Goal: Information Seeking & Learning: Learn about a topic

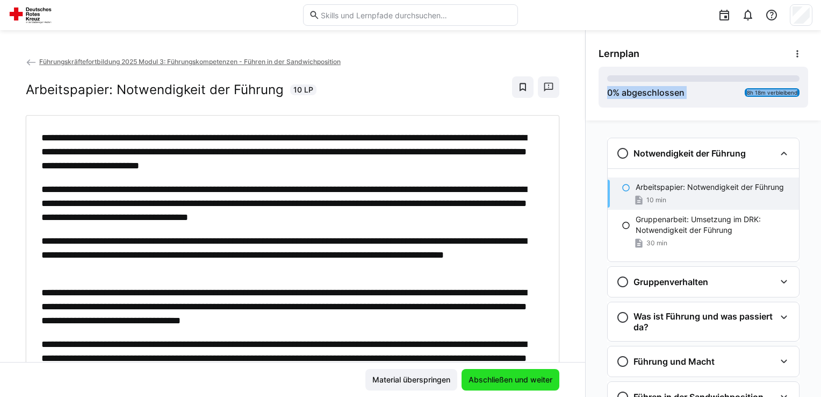
click at [491, 371] on span "Abschließen und weiter" at bounding box center [511, 379] width 98 height 21
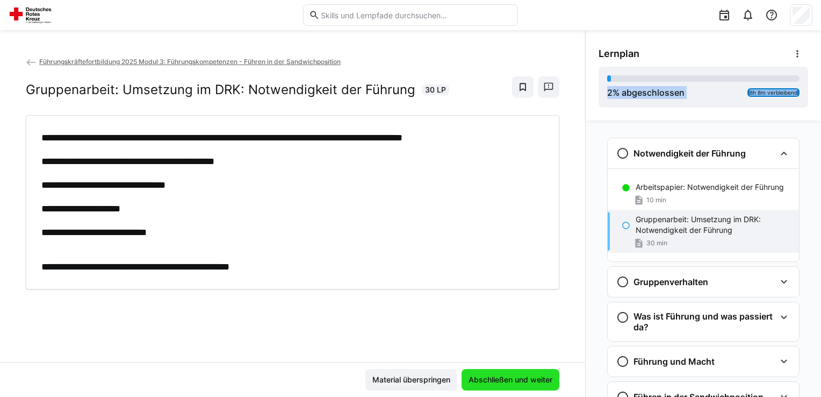
click at [491, 371] on span "Abschließen und weiter" at bounding box center [511, 379] width 98 height 21
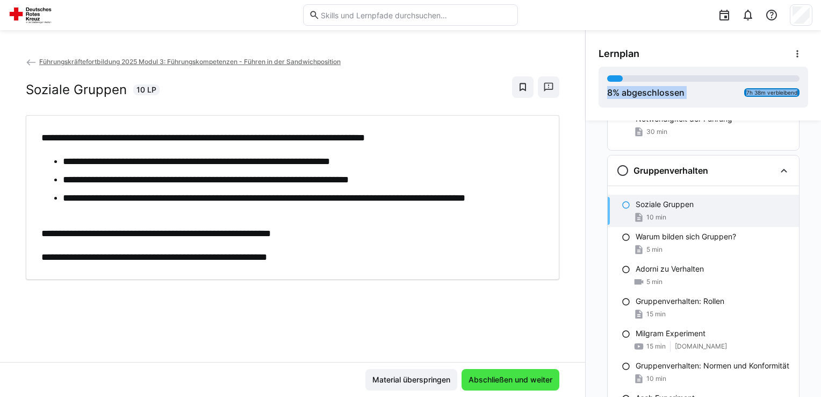
scroll to position [127, 0]
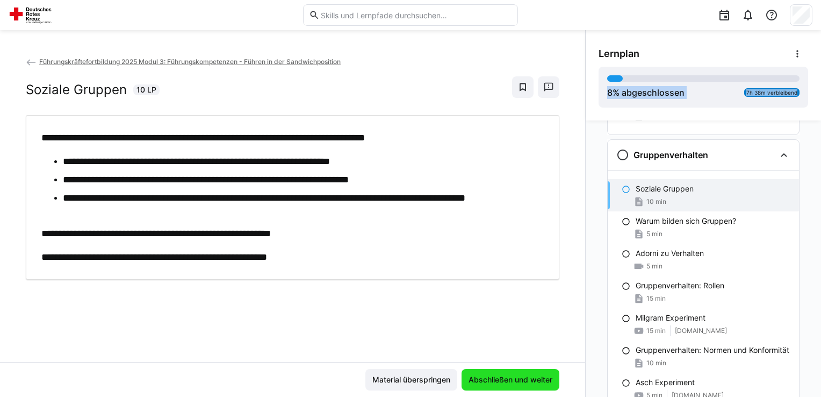
click at [490, 373] on span "Abschließen und weiter" at bounding box center [511, 379] width 98 height 21
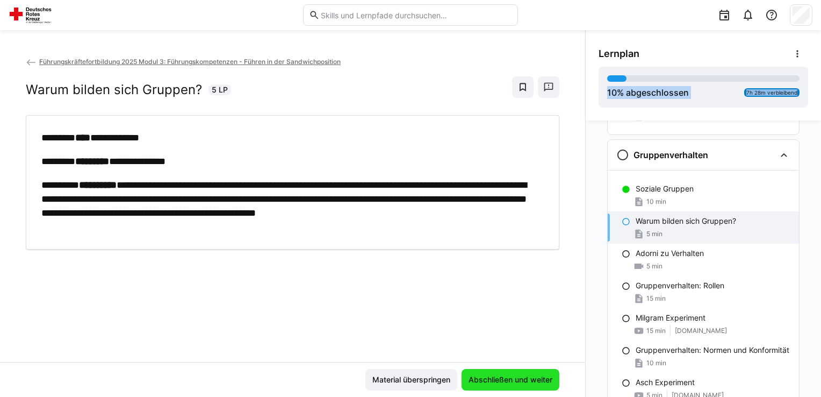
click at [490, 373] on span "Abschließen und weiter" at bounding box center [511, 379] width 98 height 21
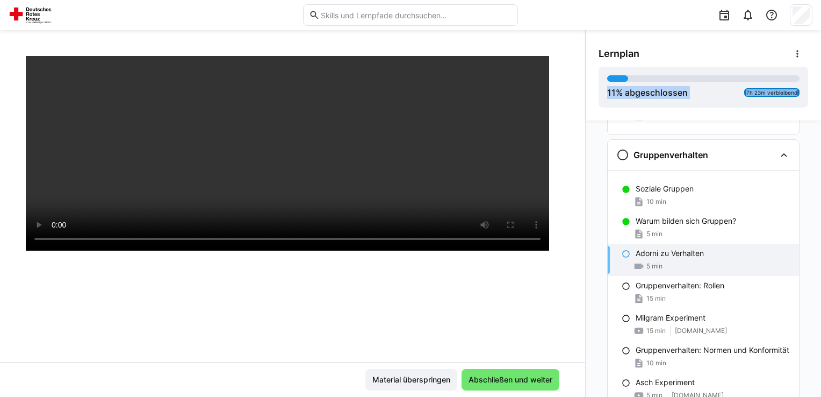
scroll to position [160, 0]
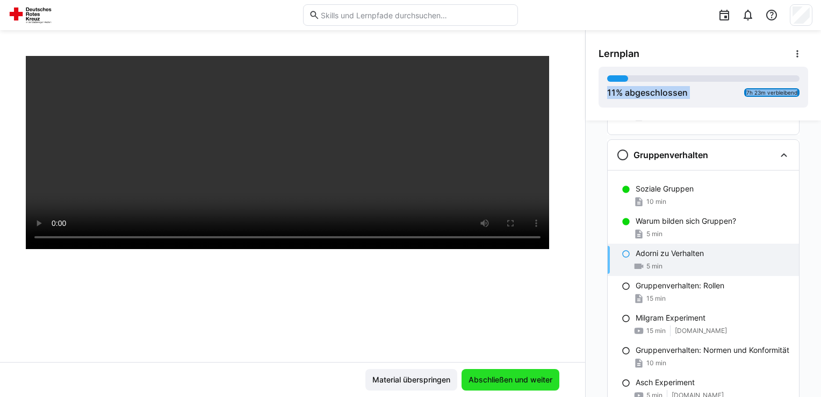
click at [498, 376] on span "Abschließen und weiter" at bounding box center [510, 379] width 87 height 11
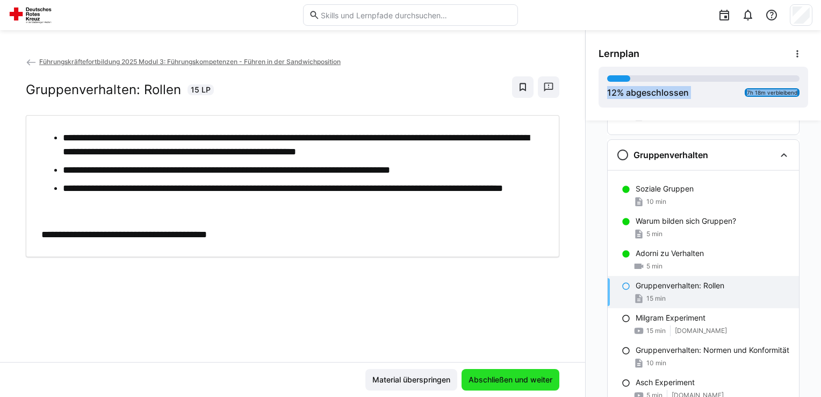
click at [536, 377] on span "Abschließen und weiter" at bounding box center [510, 379] width 87 height 11
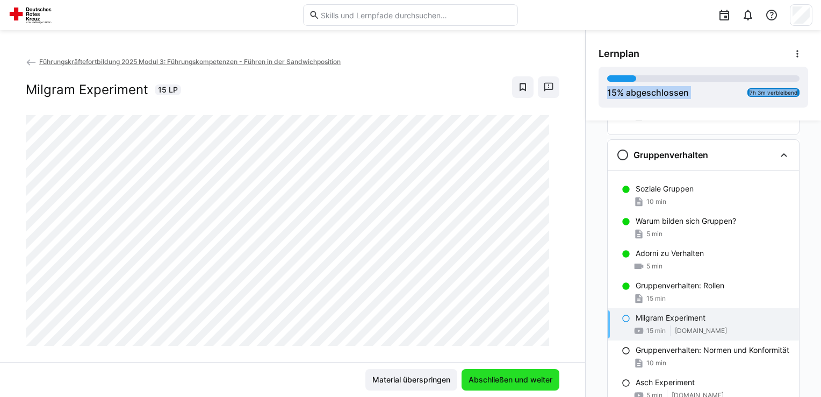
click at [536, 377] on span "Abschließen und weiter" at bounding box center [510, 379] width 87 height 11
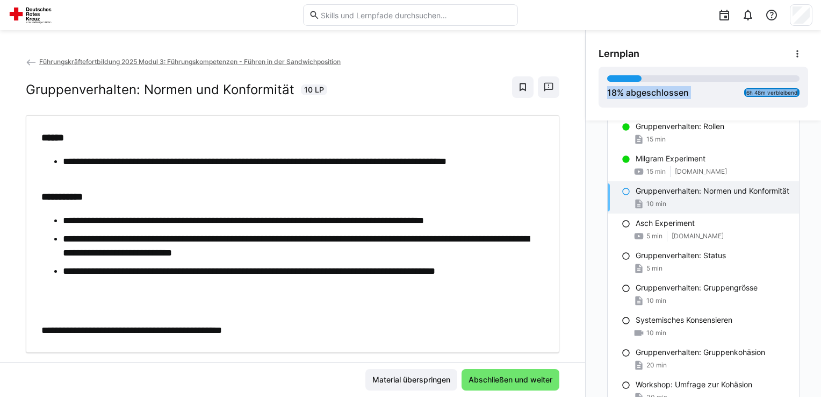
scroll to position [287, 0]
click at [510, 375] on span "Abschließen und weiter" at bounding box center [510, 379] width 87 height 11
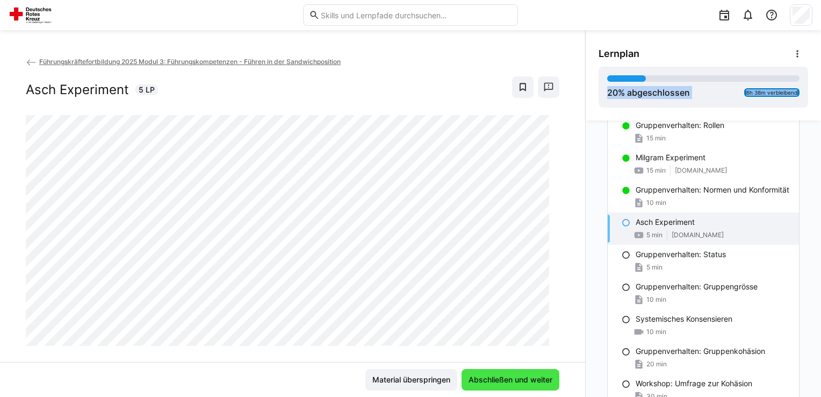
click at [510, 375] on span "Abschließen und weiter" at bounding box center [510, 379] width 87 height 11
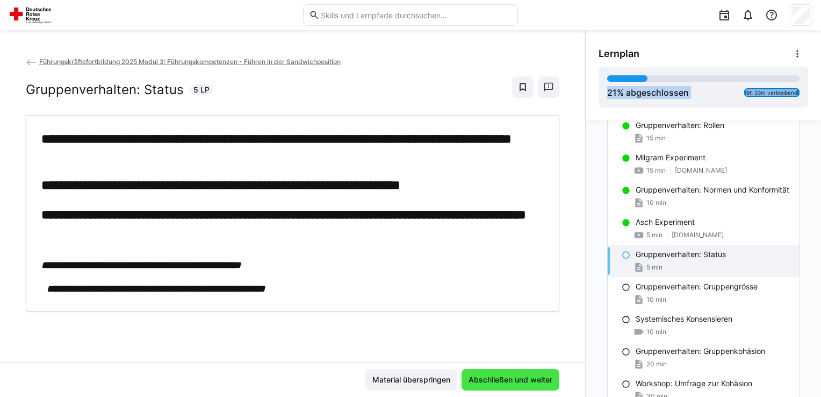
click at [510, 375] on span "Abschließen und weiter" at bounding box center [510, 379] width 87 height 11
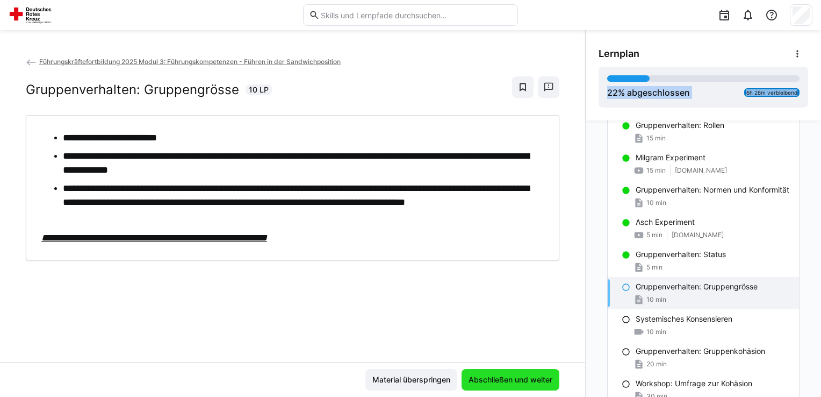
click at [510, 375] on span "Abschließen und weiter" at bounding box center [510, 379] width 87 height 11
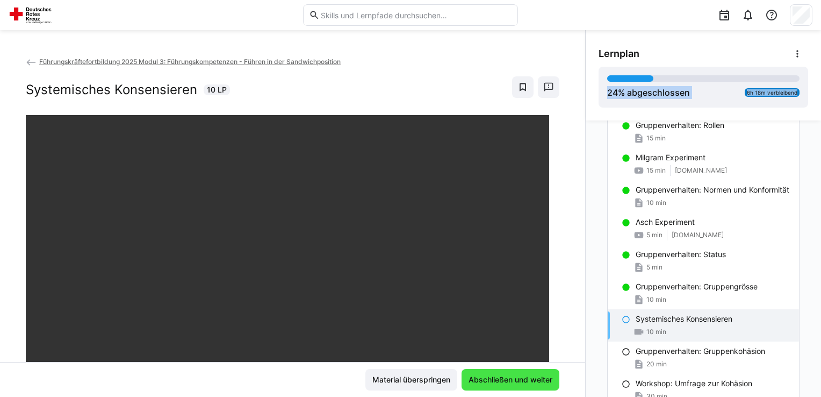
click at [510, 375] on span "Abschließen und weiter" at bounding box center [510, 379] width 87 height 11
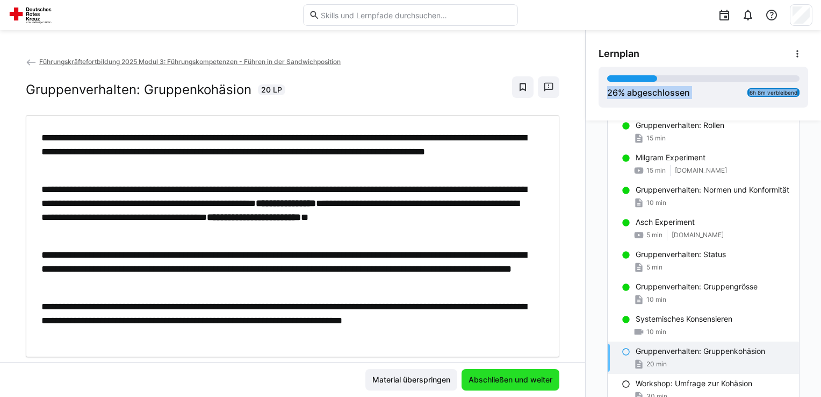
click at [471, 375] on span "Abschließen und weiter" at bounding box center [510, 379] width 87 height 11
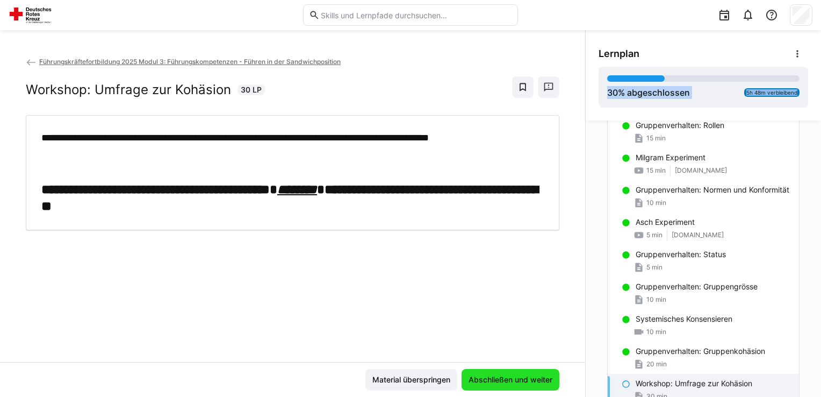
click at [496, 371] on span "Abschließen und weiter" at bounding box center [511, 379] width 98 height 21
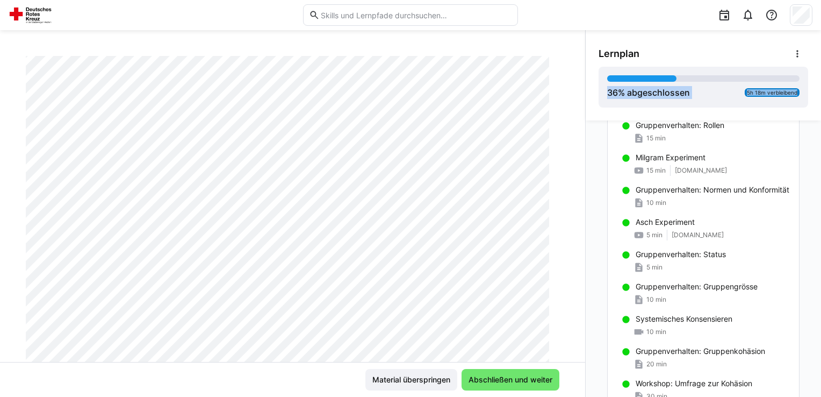
scroll to position [0, 0]
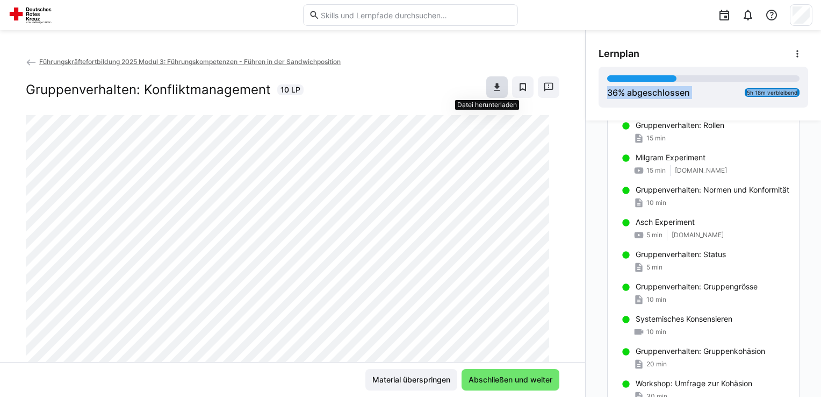
click at [486, 90] on span at bounding box center [496, 86] width 21 height 21
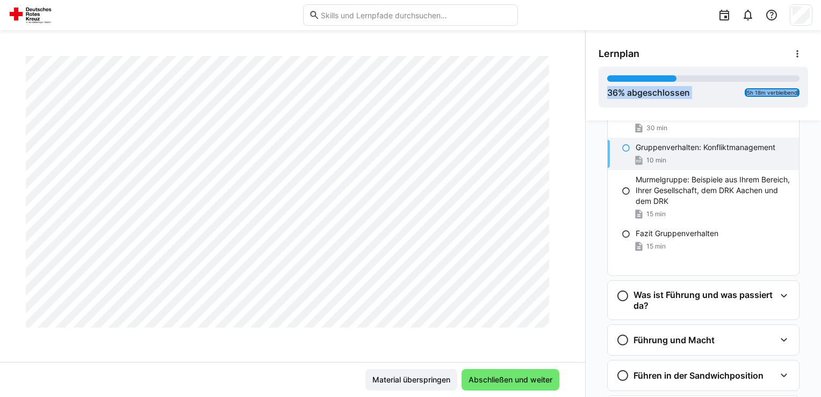
scroll to position [563, 0]
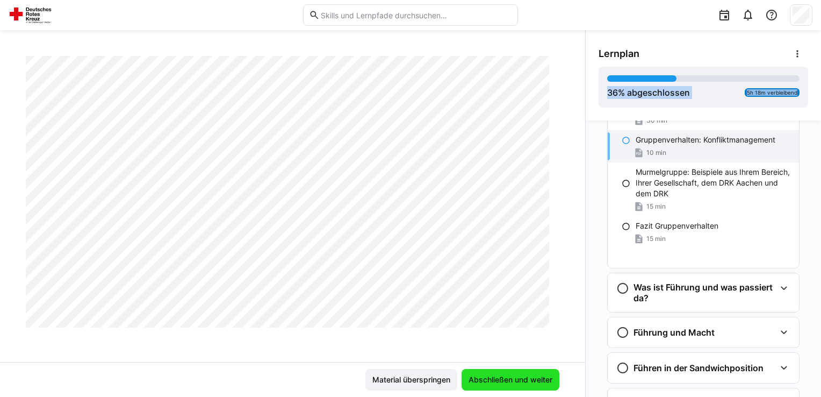
click at [509, 379] on span "Abschließen und weiter" at bounding box center [510, 379] width 87 height 11
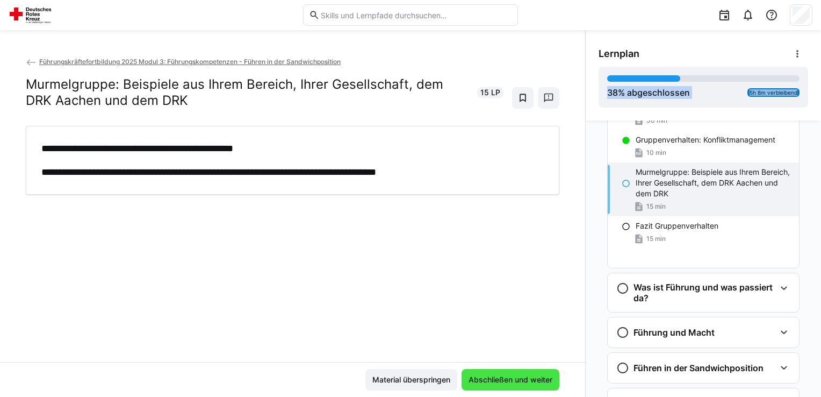
click at [509, 379] on span "Abschließen und weiter" at bounding box center [510, 379] width 87 height 11
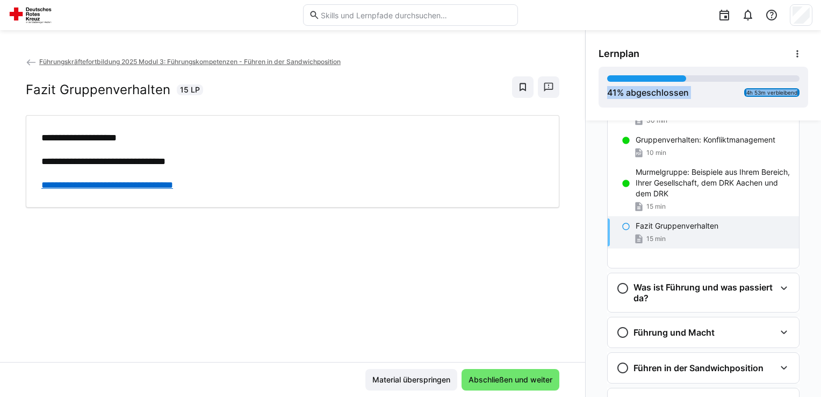
click at [173, 187] on link "**********" at bounding box center [107, 185] width 132 height 10
click at [467, 376] on span "Abschließen und weiter" at bounding box center [510, 379] width 87 height 11
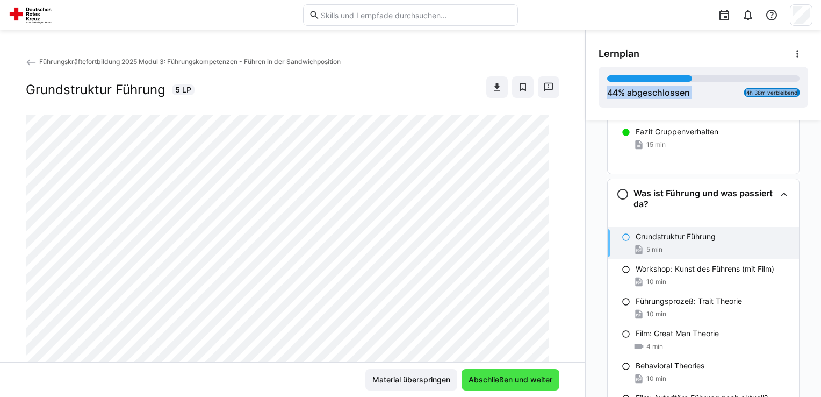
scroll to position [660, 0]
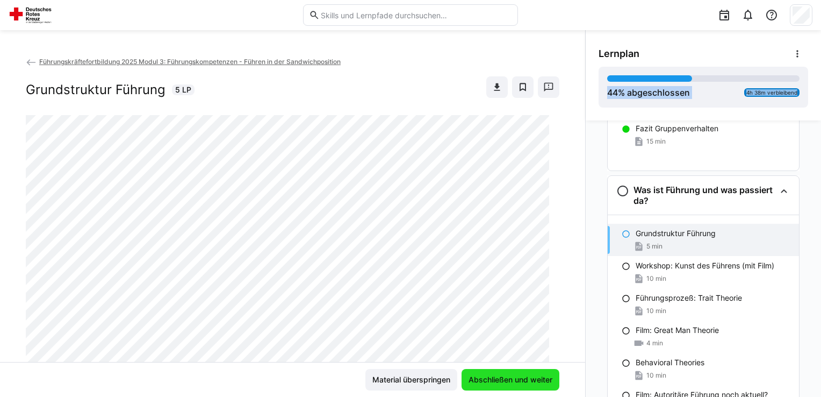
click at [467, 376] on span "Abschließen und weiter" at bounding box center [510, 379] width 87 height 11
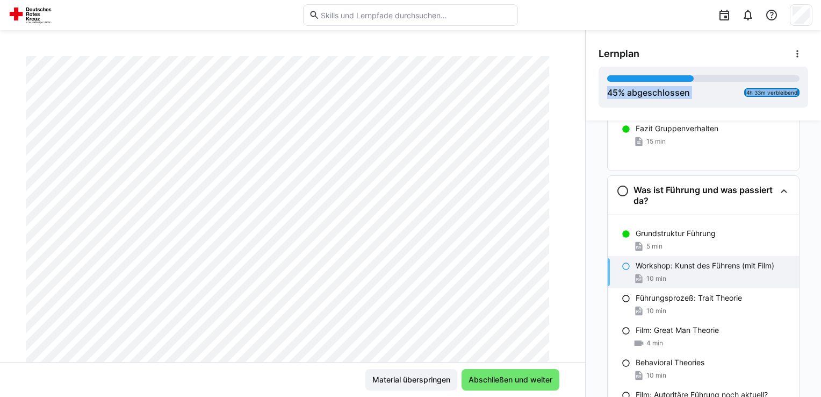
scroll to position [133, 0]
click at [522, 376] on span "Abschließen und weiter" at bounding box center [510, 379] width 87 height 11
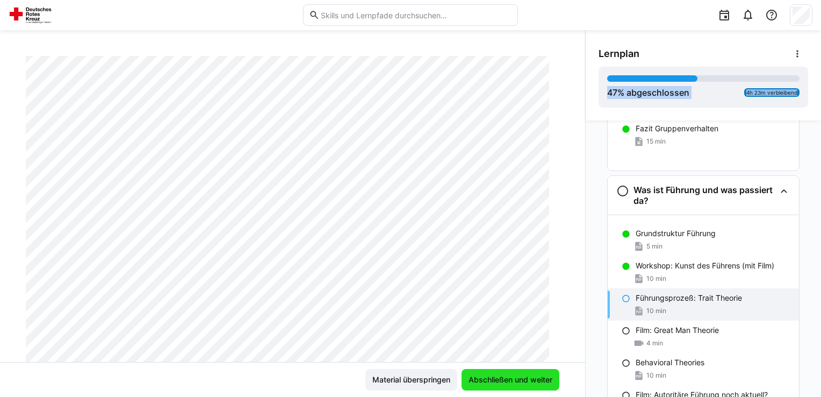
click at [477, 373] on span "Abschließen und weiter" at bounding box center [511, 379] width 98 height 21
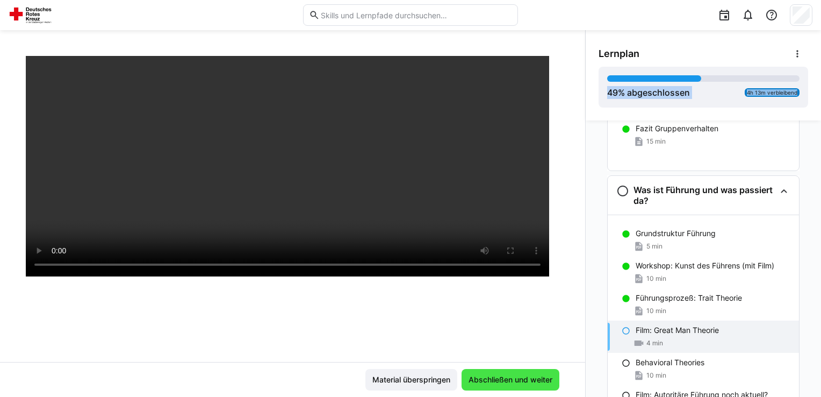
click at [477, 373] on span "Abschließen und weiter" at bounding box center [511, 379] width 98 height 21
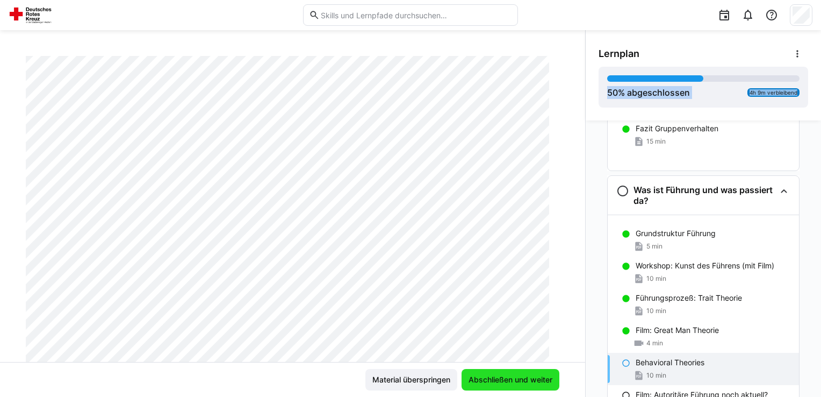
click at [477, 373] on span "Abschließen und weiter" at bounding box center [511, 379] width 98 height 21
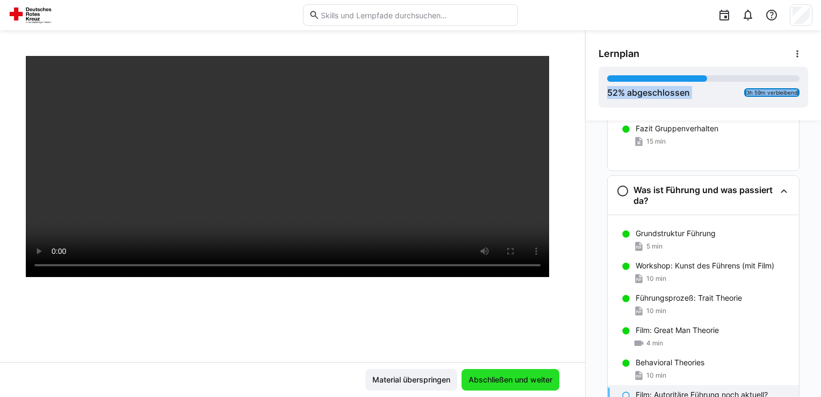
click at [477, 373] on span "Abschließen und weiter" at bounding box center [511, 379] width 98 height 21
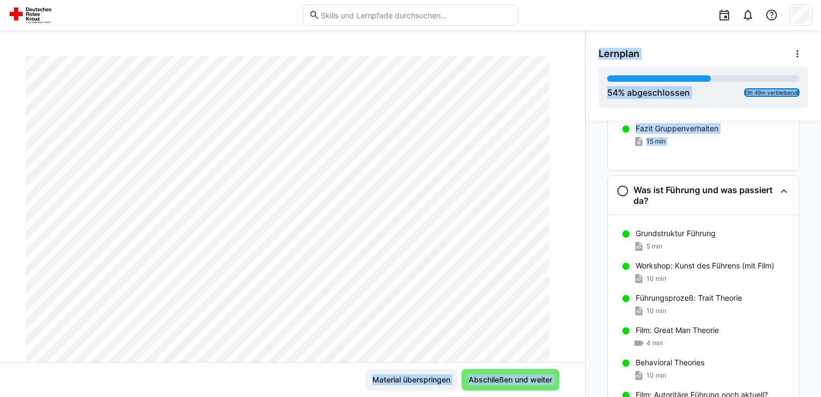
drag, startPoint x: 582, startPoint y: 207, endPoint x: 576, endPoint y: 226, distance: 20.1
click at [576, 226] on div "Führungskräftefortbildung 2025 Modul 3: Führungskompetenzen - Führen in der San…" at bounding box center [410, 213] width 821 height 367
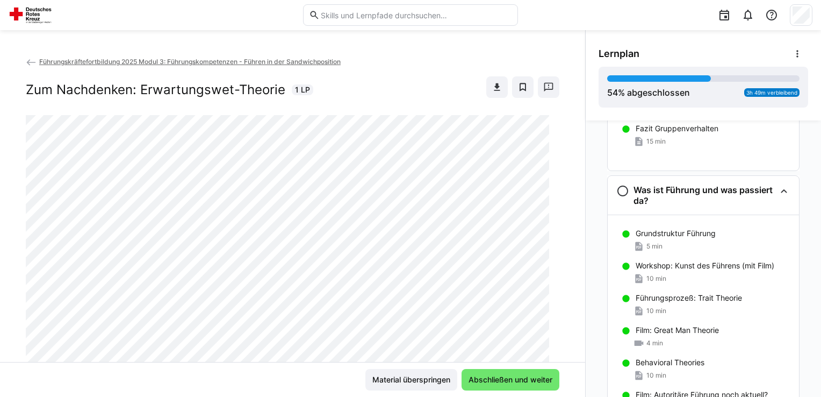
click at [813, 330] on div "Notwendigkeit der Führung Arbeitspapier: Notwendigkeit der Führung 10 min Grupp…" at bounding box center [703, 258] width 235 height 276
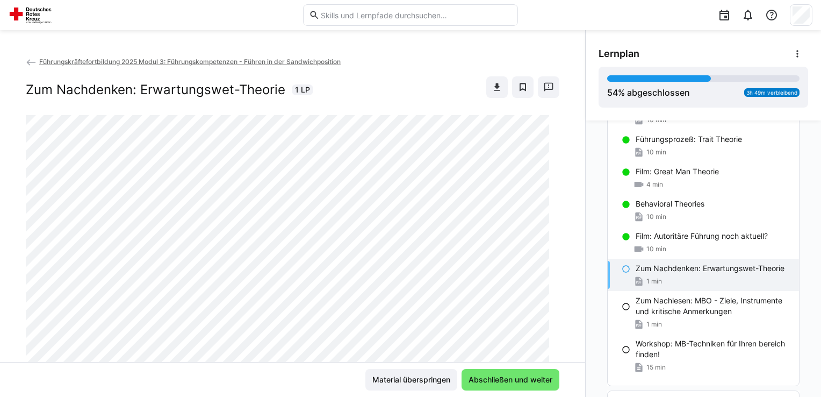
scroll to position [795, 0]
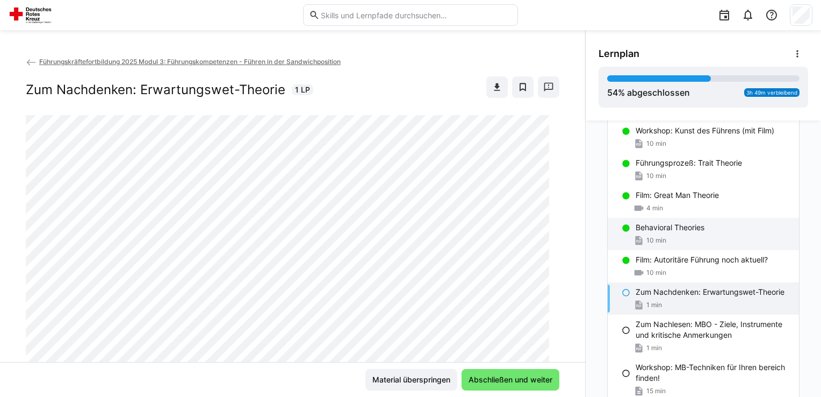
click at [733, 224] on div "Behavioral Theories" at bounding box center [713, 227] width 155 height 11
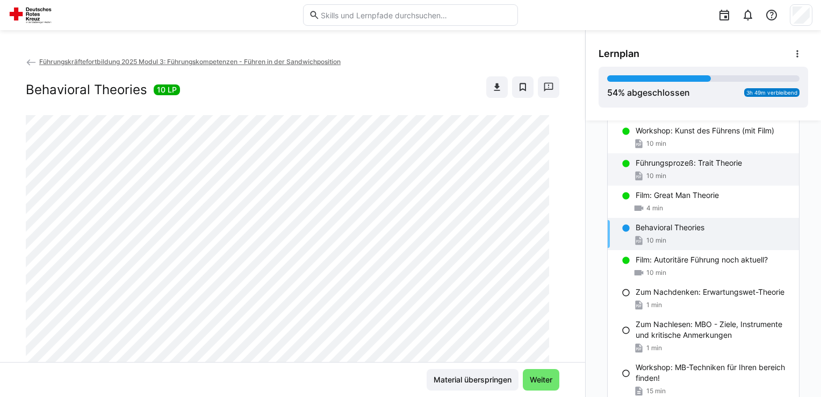
click at [740, 171] on div "10 min" at bounding box center [713, 175] width 155 height 11
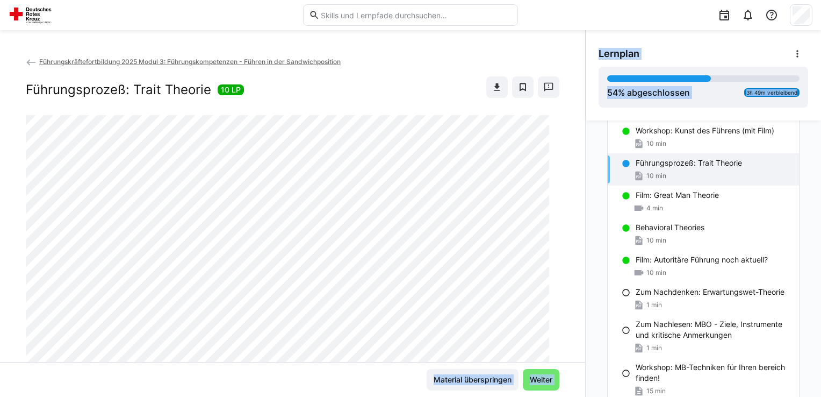
drag, startPoint x: 575, startPoint y: 119, endPoint x: 586, endPoint y: 192, distance: 74.6
click at [586, 192] on div "Führungskräftefortbildung 2025 Modul 3: Führungskompetenzen - Führen in der San…" at bounding box center [410, 213] width 821 height 367
drag, startPoint x: 586, startPoint y: 192, endPoint x: 575, endPoint y: 187, distance: 12.5
click at [575, 187] on div "Führungskräftefortbildung 2025 Modul 3: Führungskompetenzen - Führen in der San…" at bounding box center [292, 209] width 585 height 306
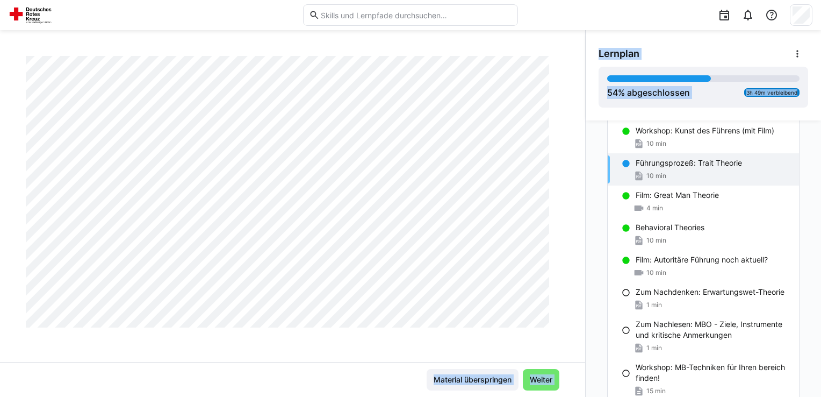
scroll to position [877, 0]
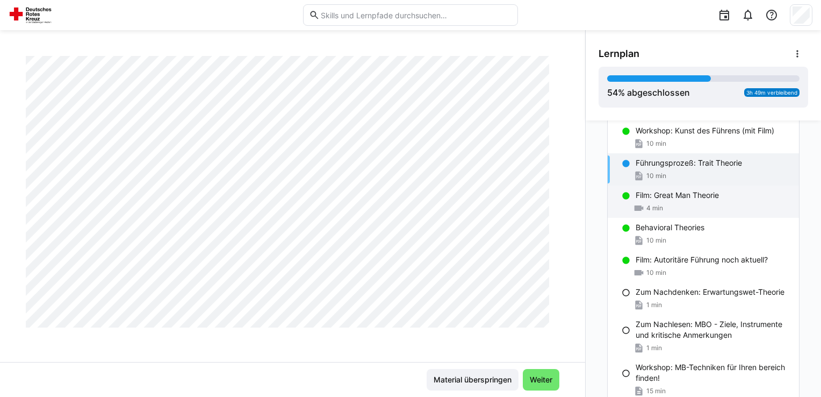
click at [735, 207] on div "4 min" at bounding box center [713, 208] width 155 height 11
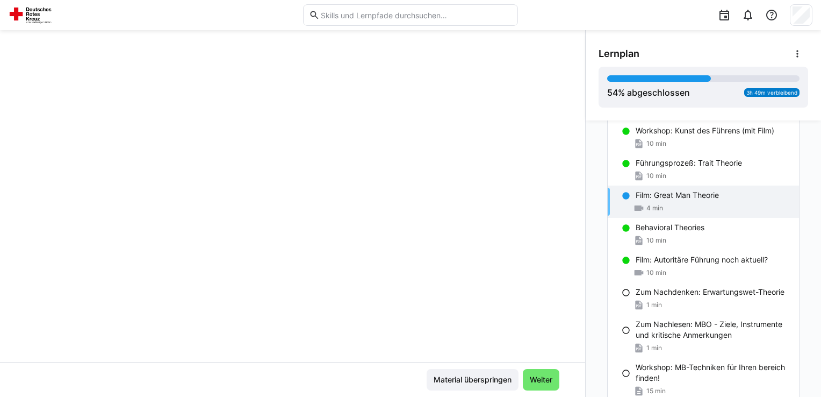
scroll to position [183, 0]
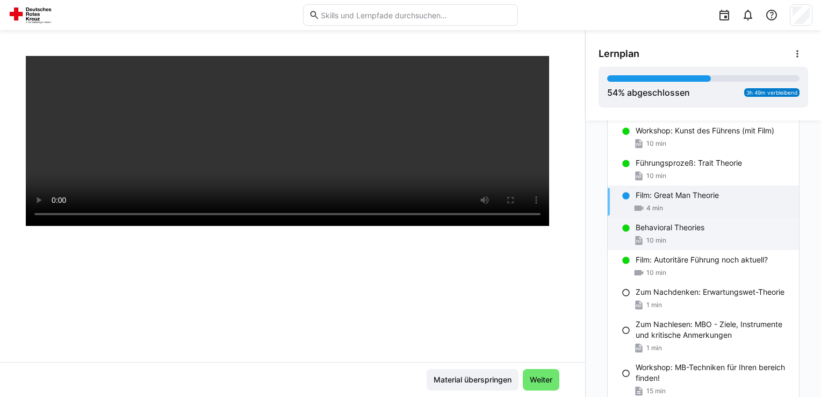
click at [668, 224] on p "Behavioral Theories" at bounding box center [670, 227] width 69 height 11
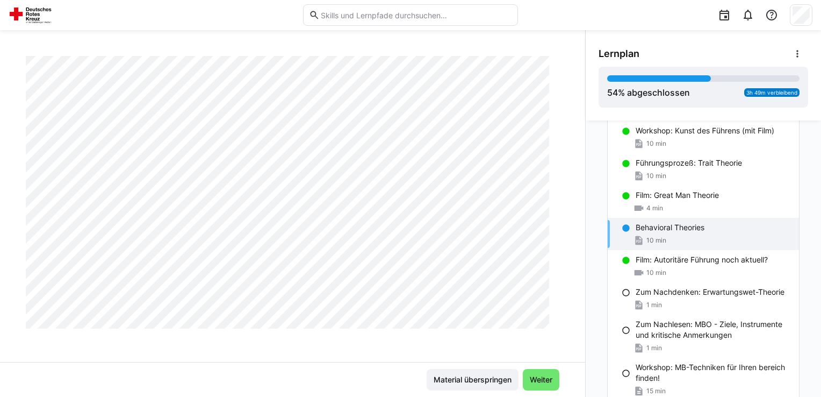
scroll to position [503, 0]
